Goal: Task Accomplishment & Management: Manage account settings

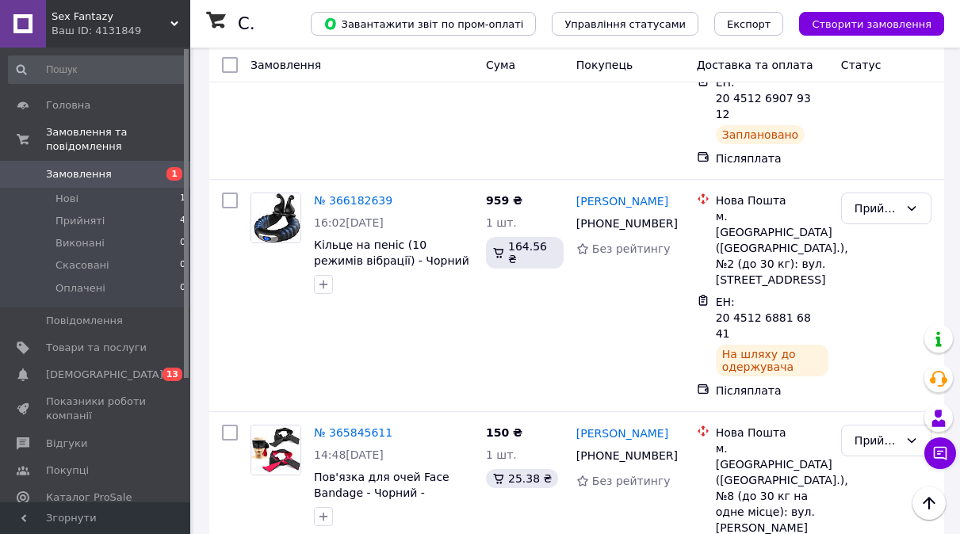
scroll to position [469, 0]
click at [85, 188] on li "Нові 1" at bounding box center [97, 199] width 195 height 22
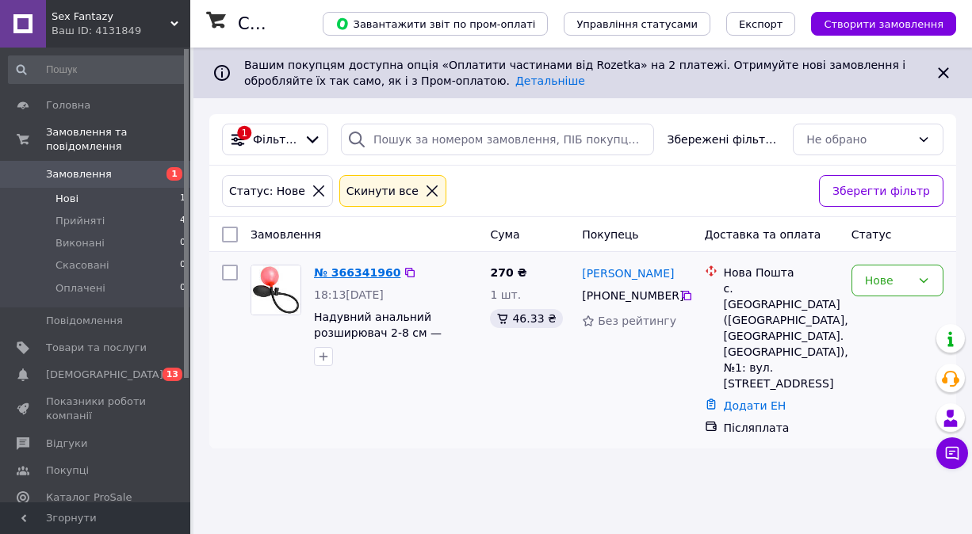
click at [352, 267] on link "№ 366341960" at bounding box center [357, 272] width 86 height 13
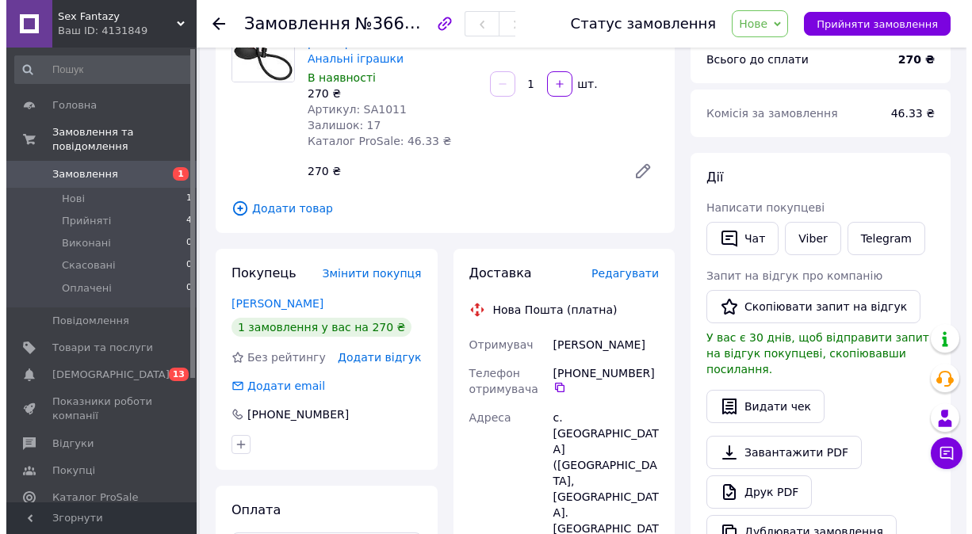
scroll to position [159, 0]
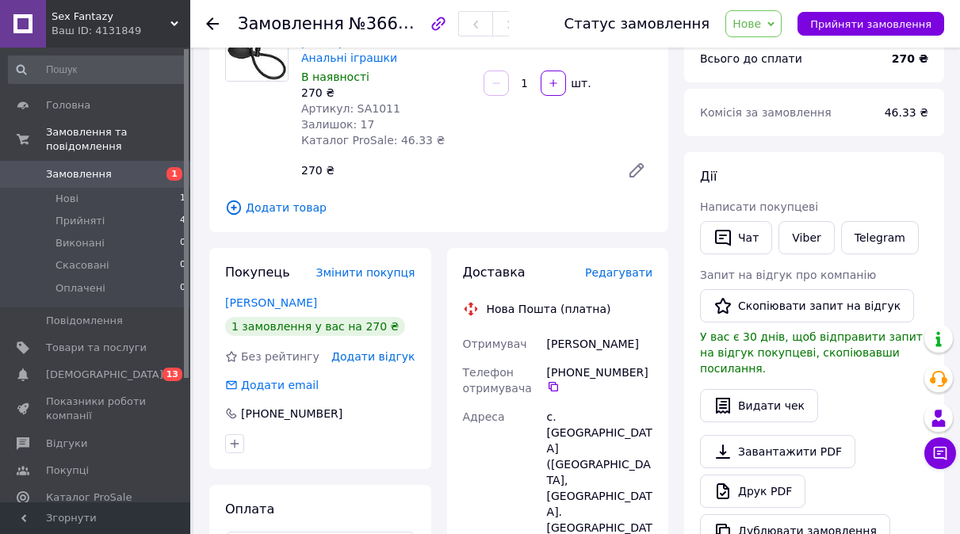
click at [634, 271] on span "Редагувати" at bounding box center [618, 272] width 67 height 13
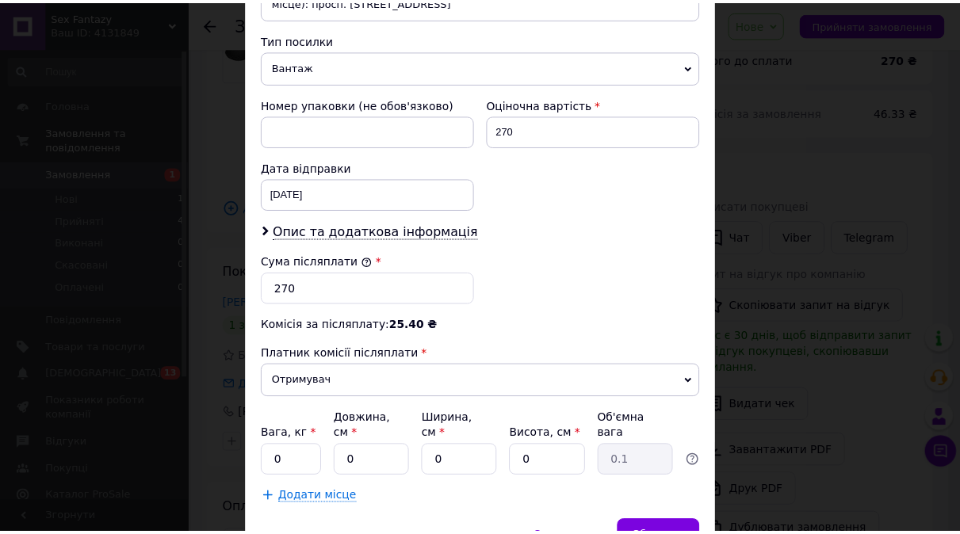
scroll to position [709, 0]
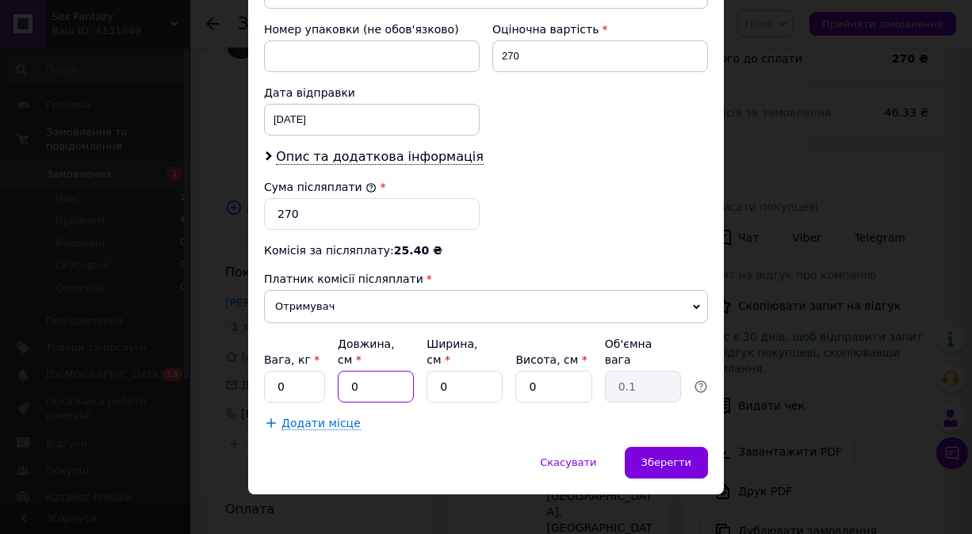
drag, startPoint x: 381, startPoint y: 377, endPoint x: 311, endPoint y: 386, distance: 71.1
click at [311, 386] on div "Вага, кг * 0 Довжина, см * 0 Ширина, см * 0 Висота, см * 0 Об'ємна вага 0.1" at bounding box center [486, 369] width 444 height 67
type input "20"
drag, startPoint x: 450, startPoint y: 378, endPoint x: 435, endPoint y: 375, distance: 15.4
click at [435, 375] on input "0" at bounding box center [464, 387] width 76 height 32
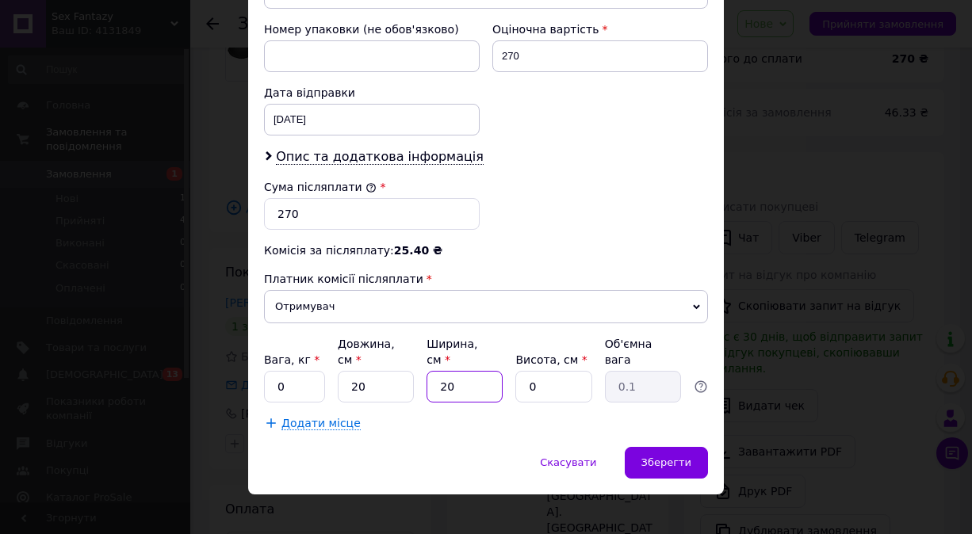
type input "20"
drag, startPoint x: 543, startPoint y: 376, endPoint x: 495, endPoint y: 376, distance: 47.6
click at [495, 376] on div "Вага, кг * 0 Довжина, см * 20 Ширина, см * 20 Висота, см * 0 Об'ємна вага 0.1" at bounding box center [486, 369] width 444 height 67
type input "5"
type input "0.5"
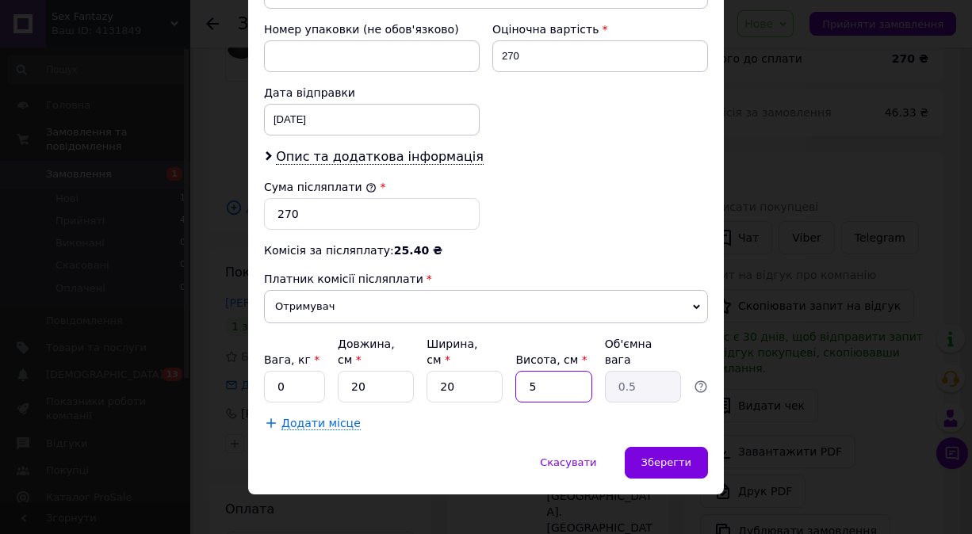
type input "5"
click at [585, 415] on div "Додати місце" at bounding box center [486, 423] width 444 height 16
drag, startPoint x: 294, startPoint y: 364, endPoint x: 246, endPoint y: 370, distance: 48.0
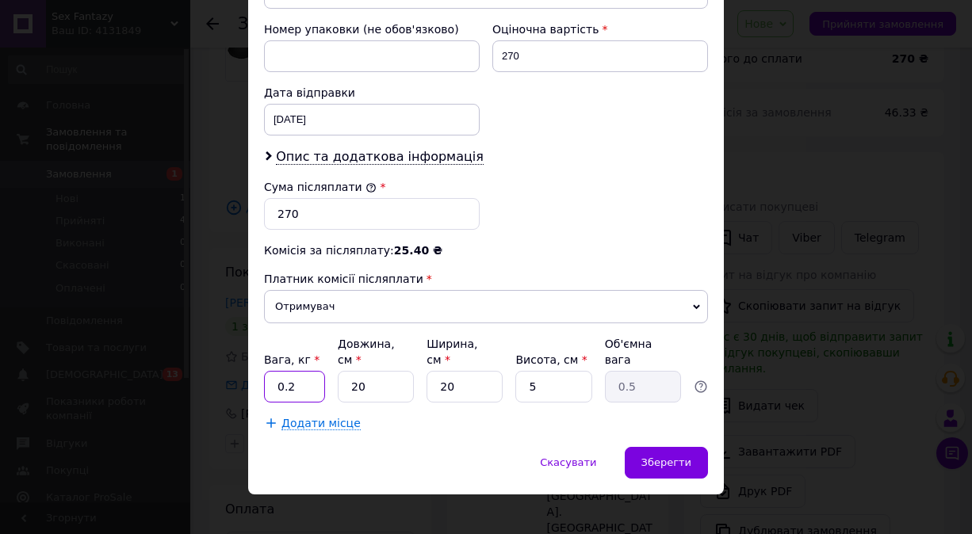
drag, startPoint x: 303, startPoint y: 374, endPoint x: 286, endPoint y: 372, distance: 16.8
click at [286, 372] on input "0.2" at bounding box center [294, 387] width 61 height 32
type input "0.3"
click at [685, 457] on span "Зберегти" at bounding box center [666, 463] width 50 height 12
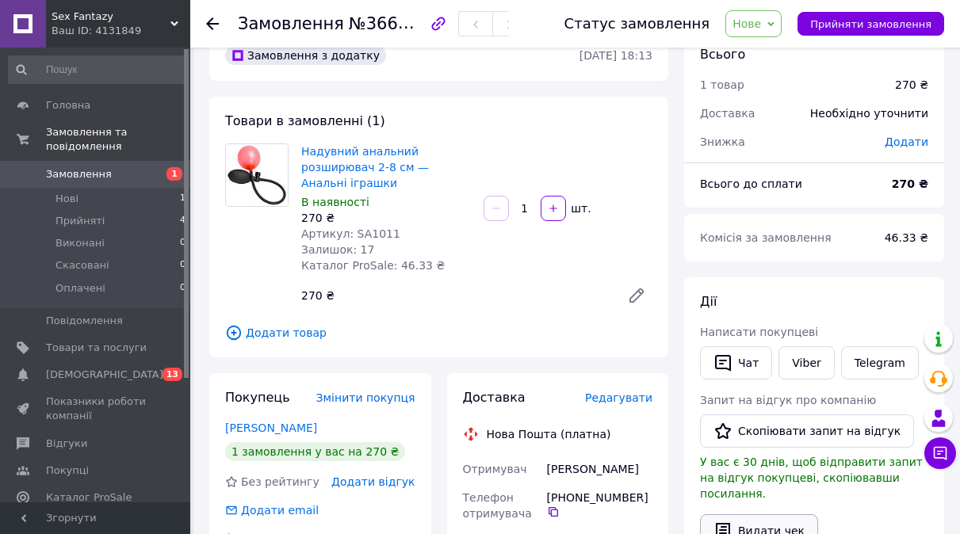
scroll to position [0, 0]
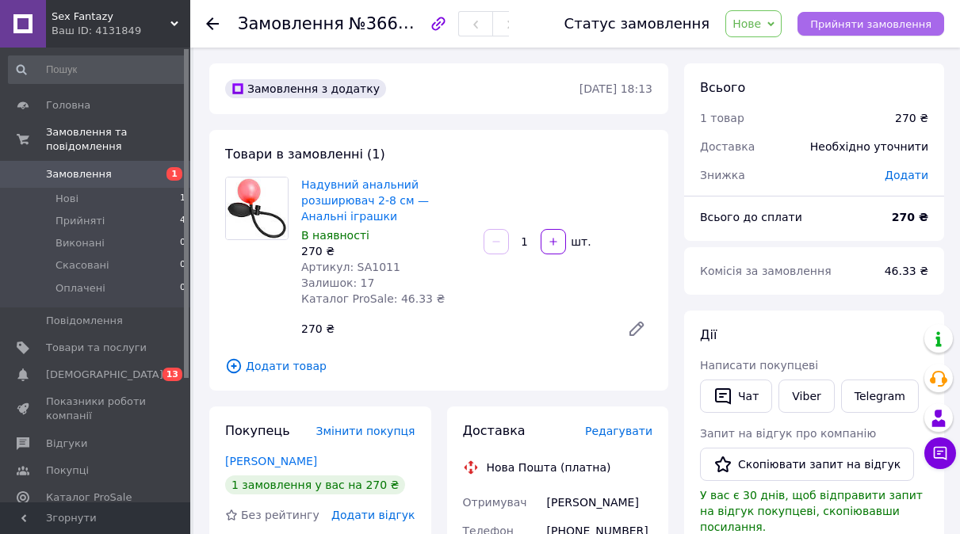
click at [898, 18] on span "Прийняти замовлення" at bounding box center [870, 24] width 121 height 12
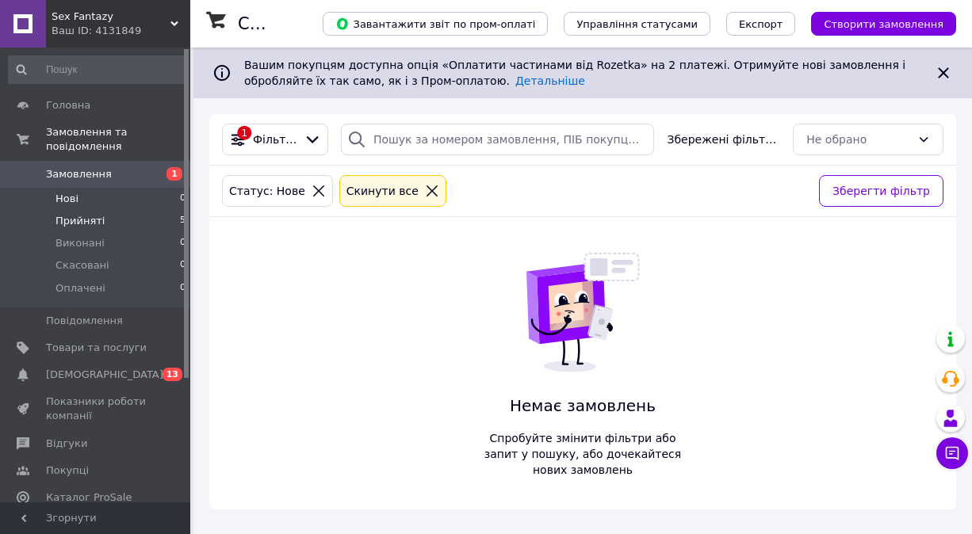
click at [83, 214] on span "Прийняті" at bounding box center [79, 221] width 49 height 14
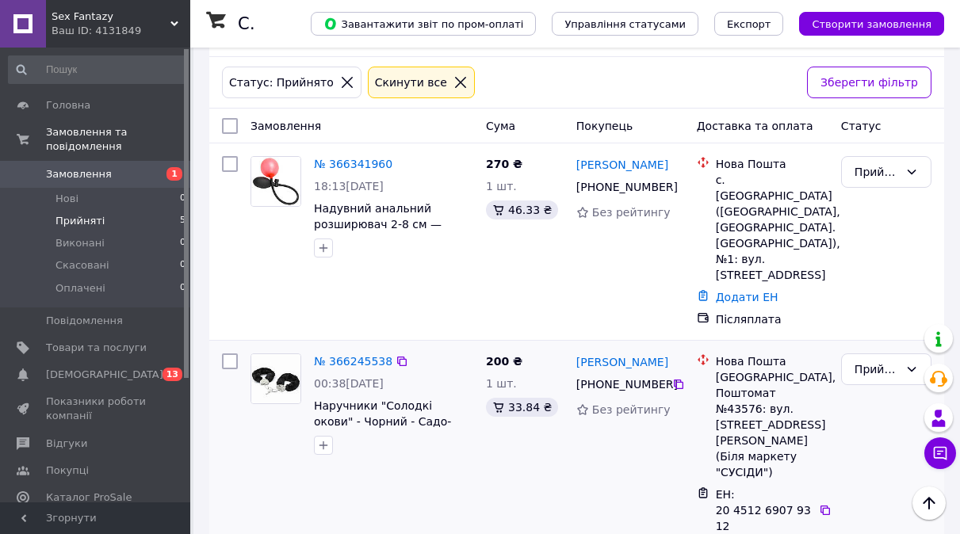
scroll to position [79, 0]
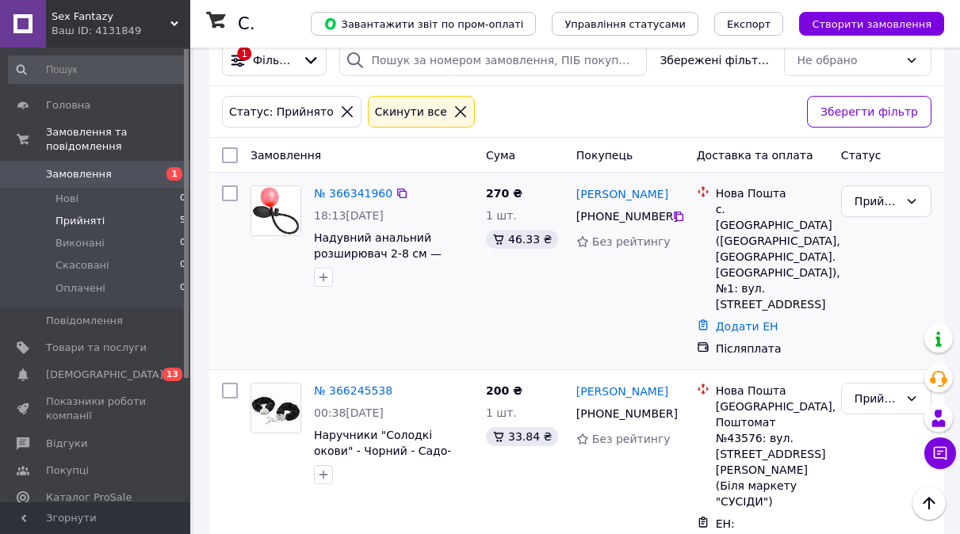
click at [282, 202] on img at bounding box center [275, 210] width 49 height 49
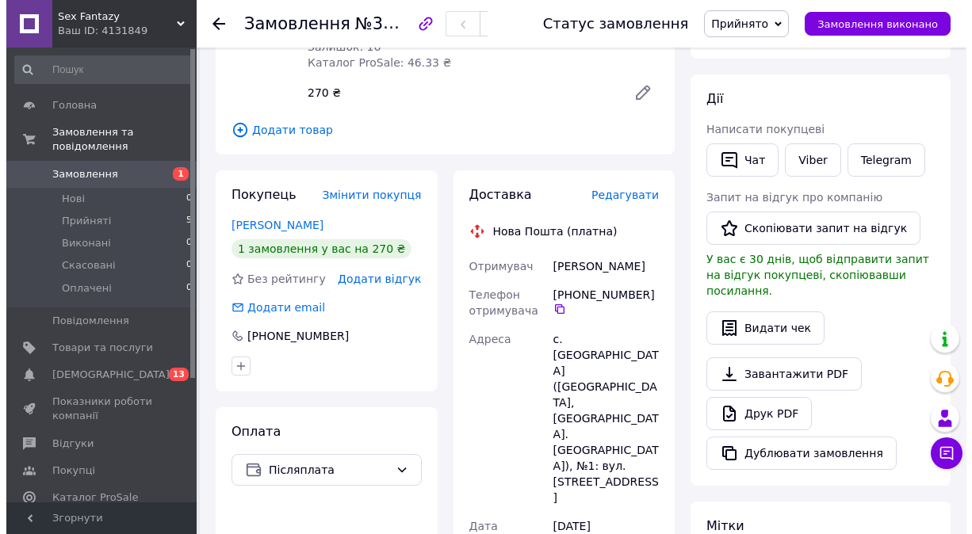
scroll to position [238, 0]
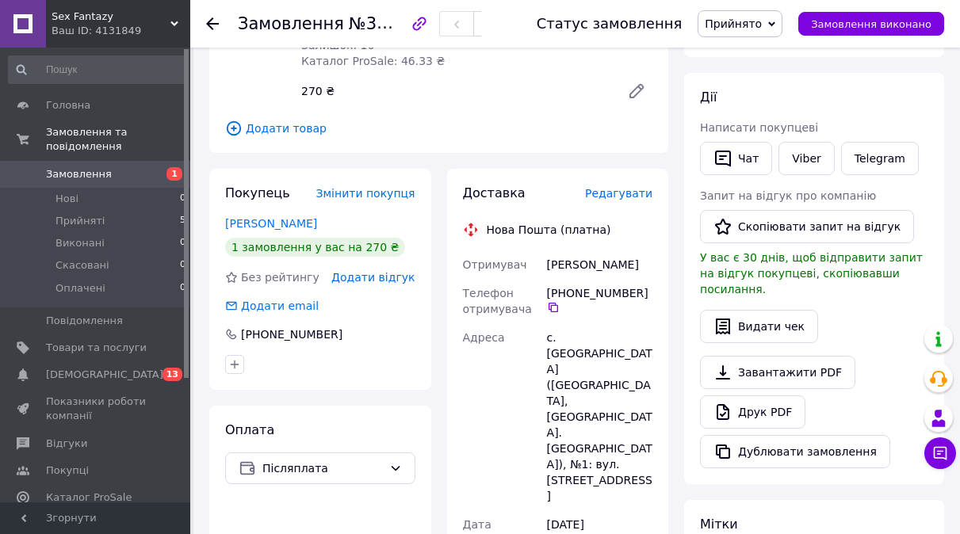
click at [630, 193] on span "Редагувати" at bounding box center [618, 193] width 67 height 13
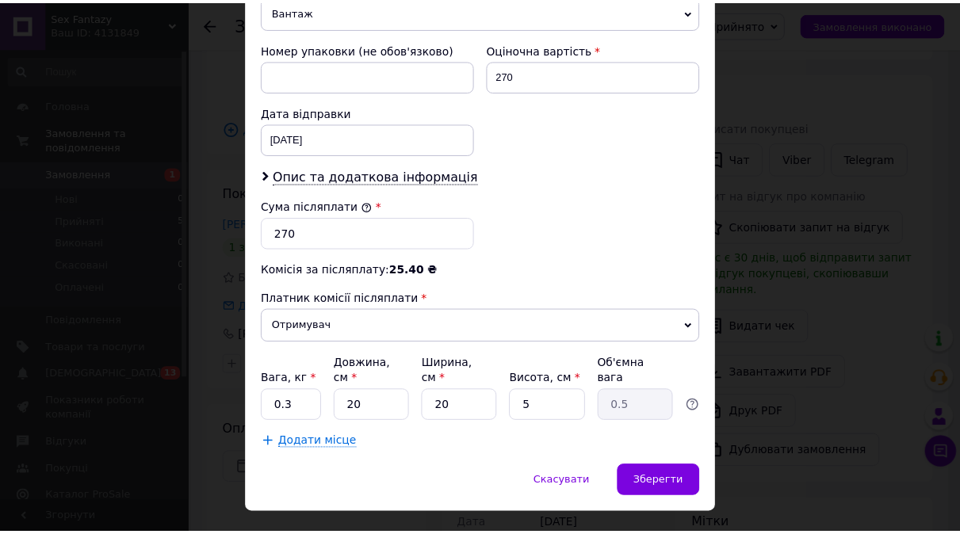
scroll to position [709, 0]
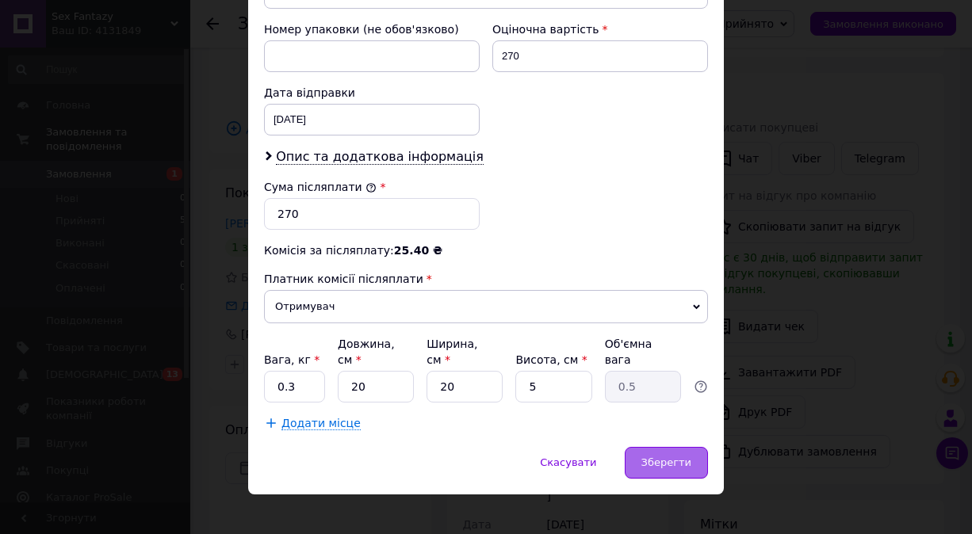
click at [656, 457] on span "Зберегти" at bounding box center [666, 463] width 50 height 12
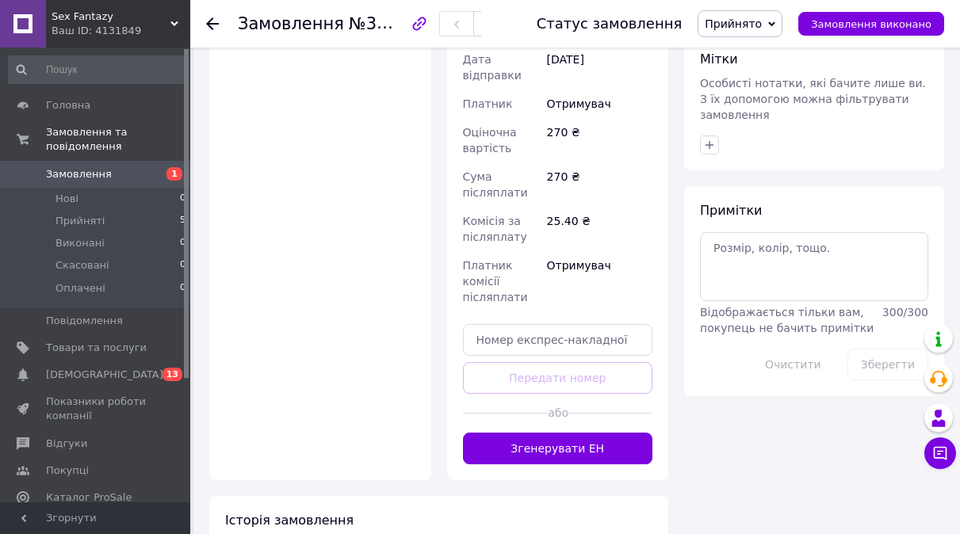
scroll to position [713, 0]
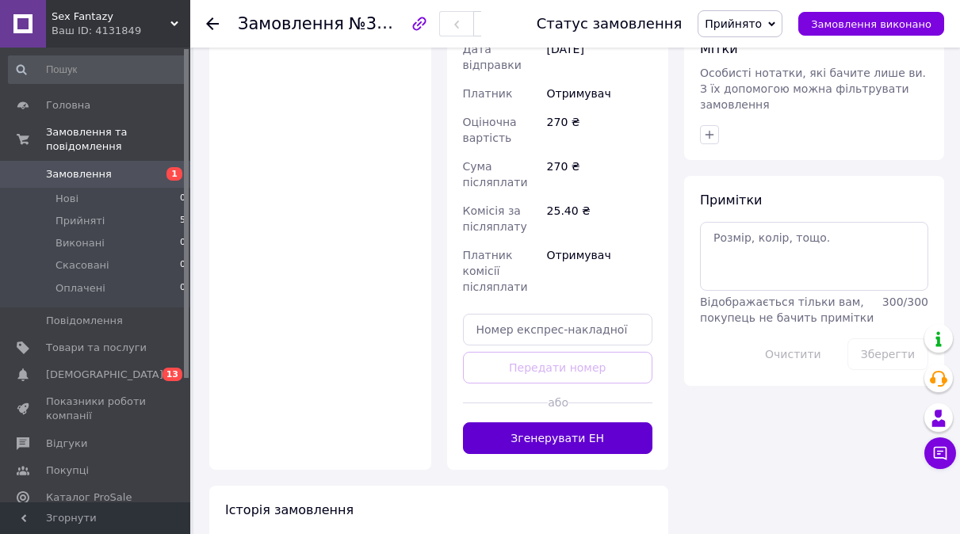
click at [591, 422] on button "Згенерувати ЕН" at bounding box center [558, 438] width 190 height 32
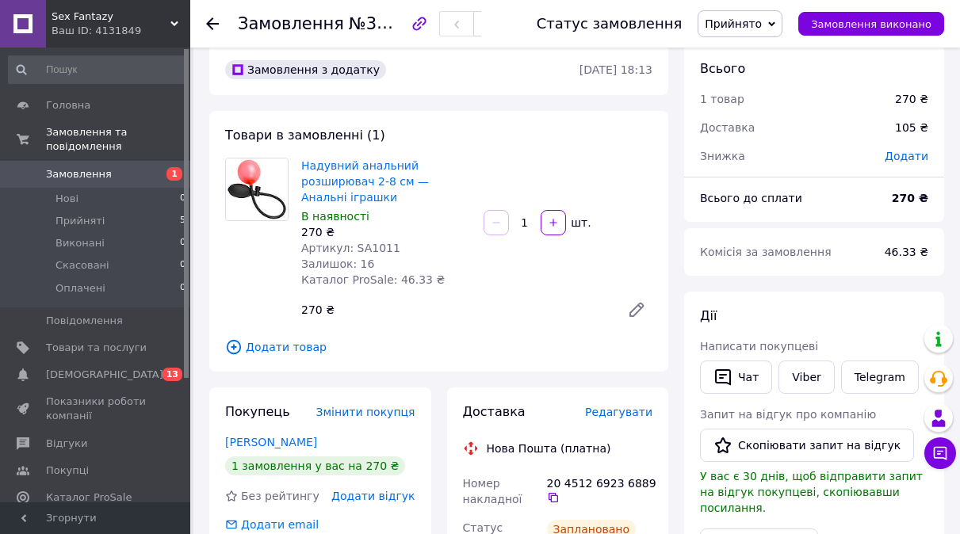
scroll to position [0, 0]
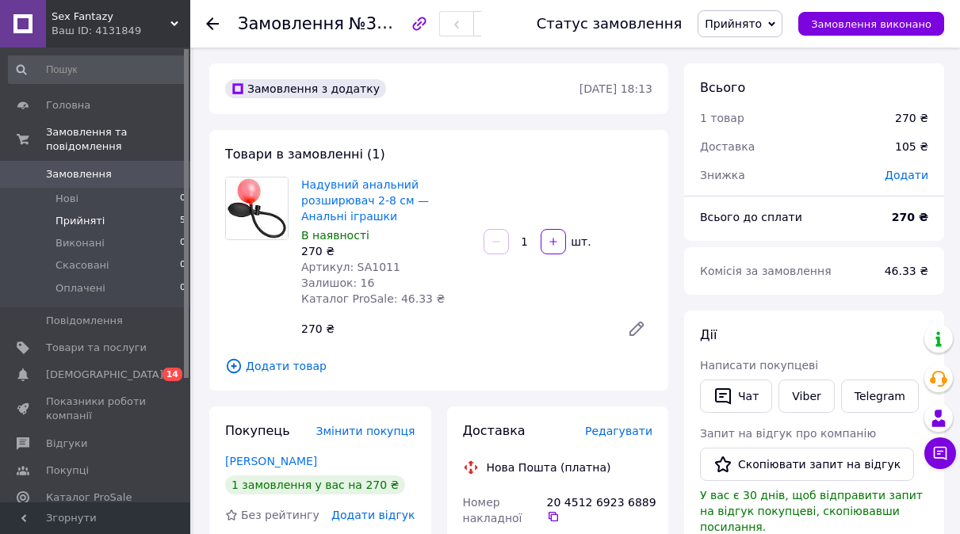
click at [83, 214] on span "Прийняті" at bounding box center [79, 221] width 49 height 14
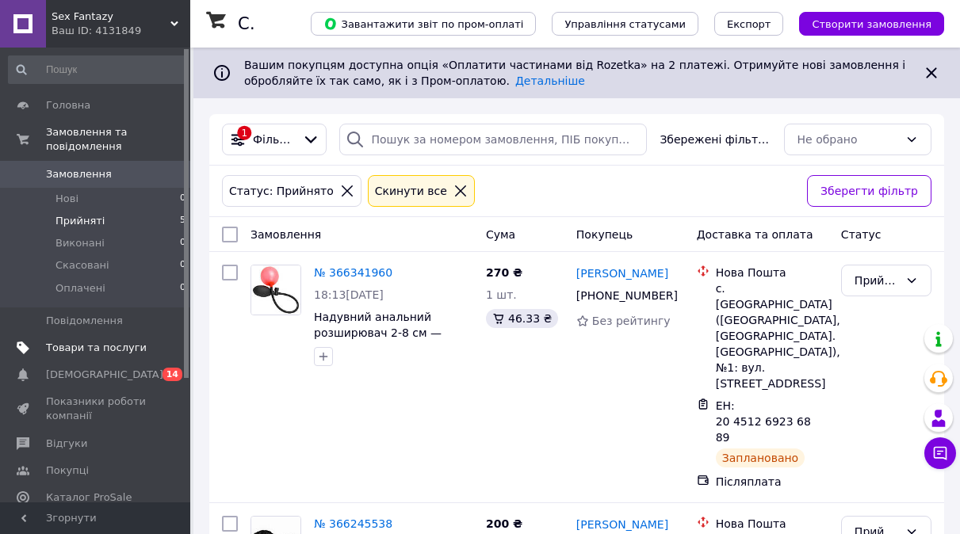
click at [100, 341] on span "Товари та послуги" at bounding box center [96, 348] width 101 height 14
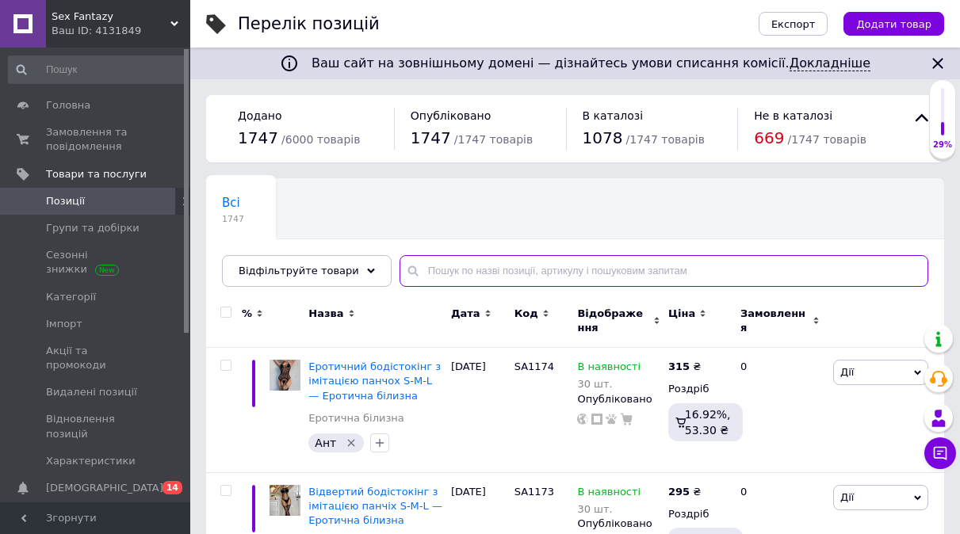
click at [433, 274] on input "text" at bounding box center [663, 271] width 529 height 32
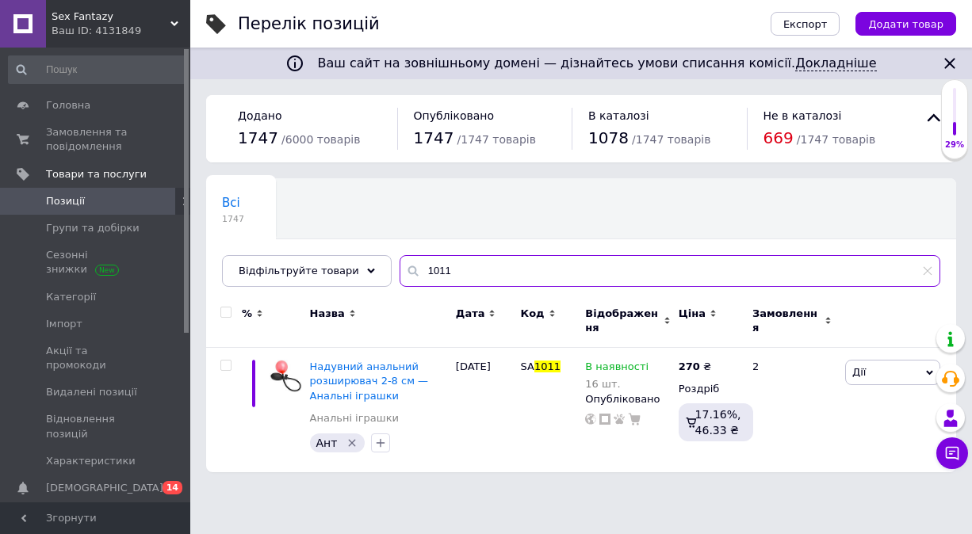
type input "1011"
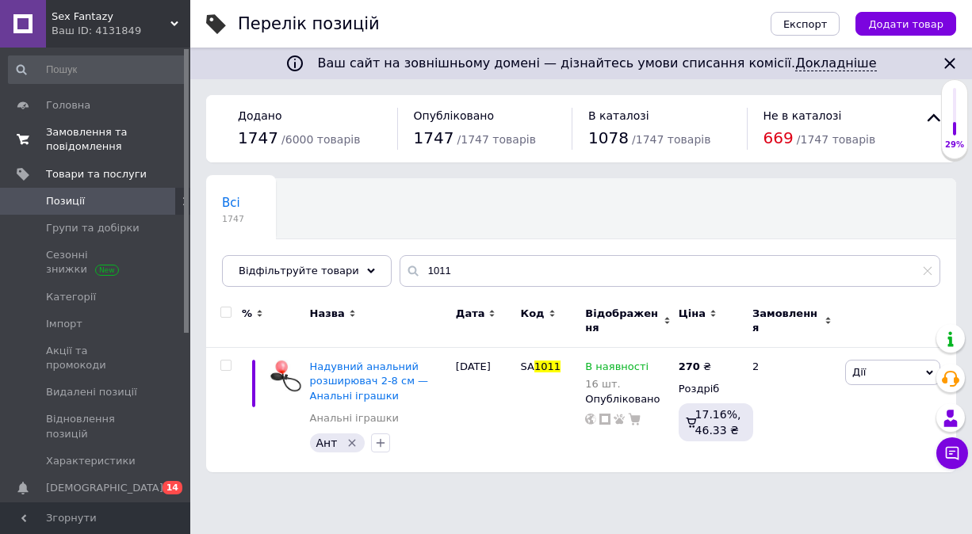
click at [82, 139] on span "Замовлення та повідомлення" at bounding box center [96, 139] width 101 height 29
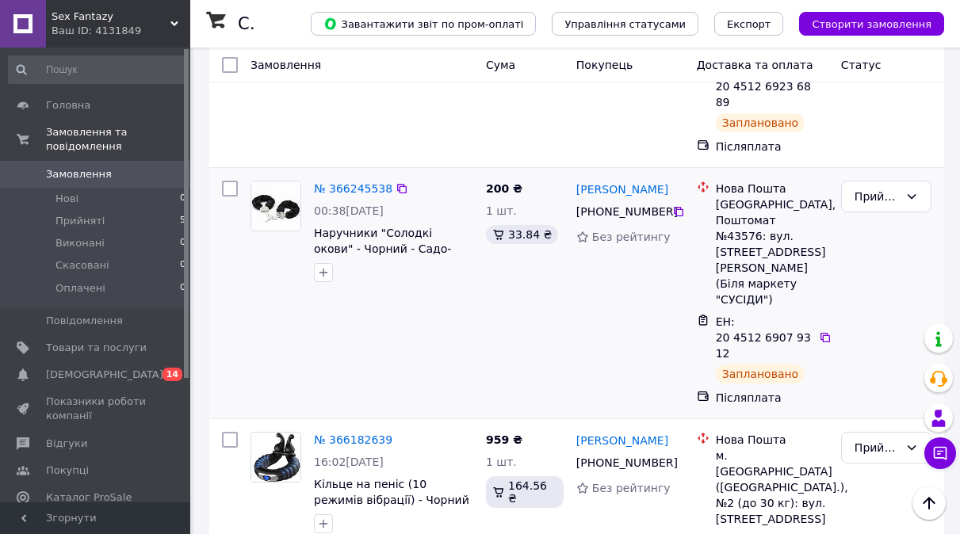
scroll to position [396, 0]
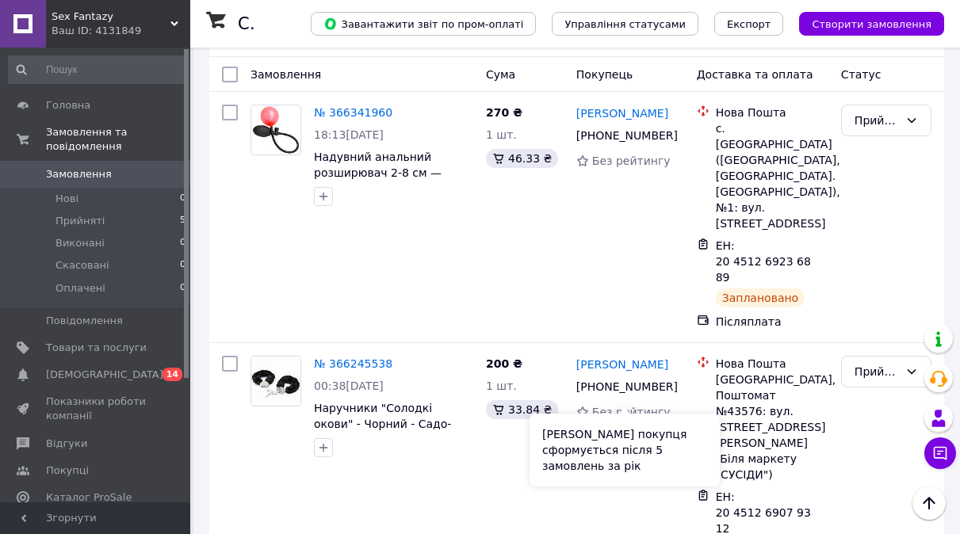
scroll to position [79, 0]
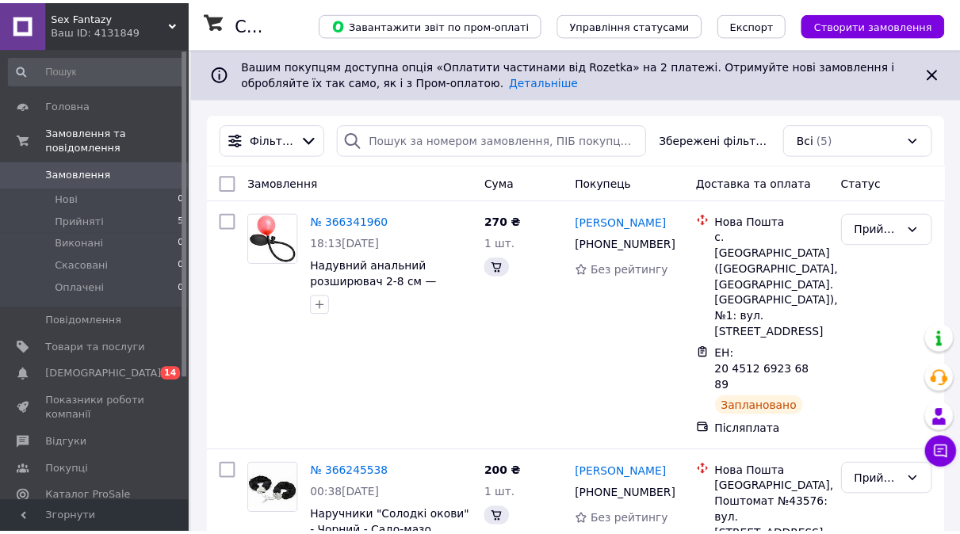
scroll to position [79, 0]
